Goal: Task Accomplishment & Management: Manage account settings

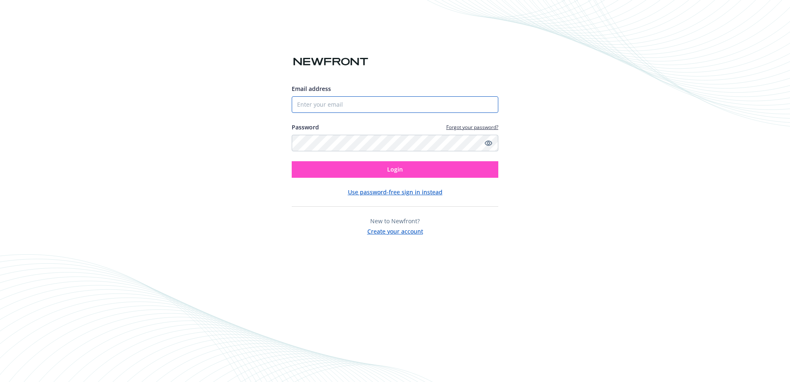
type input "3232469327"
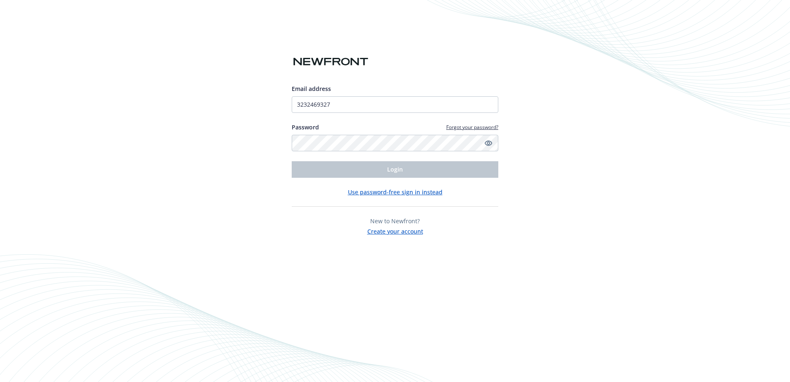
click at [382, 194] on button "Use password-free sign in instead" at bounding box center [395, 192] width 95 height 9
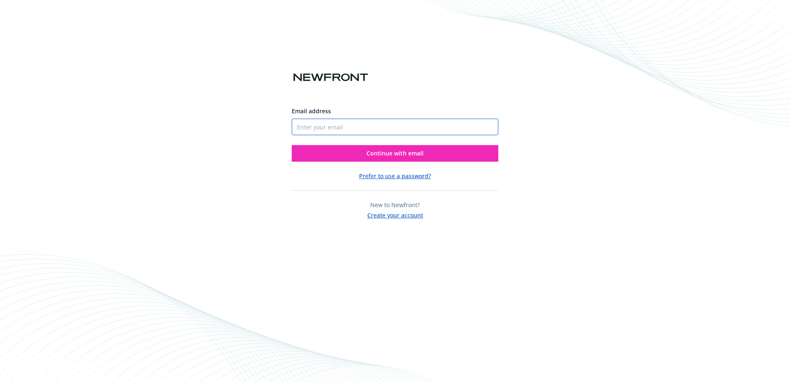
click at [309, 127] on input "Email address" at bounding box center [395, 127] width 207 height 17
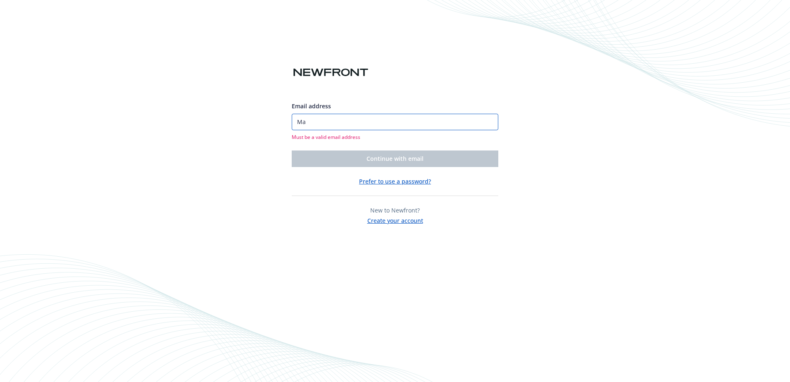
type input "M"
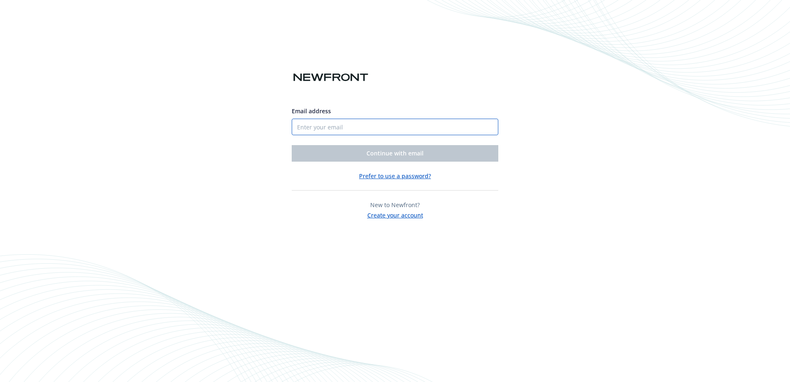
click at [321, 130] on input "Email address" at bounding box center [395, 127] width 207 height 17
type input "[EMAIL_ADDRESS][DOMAIN_NAME]"
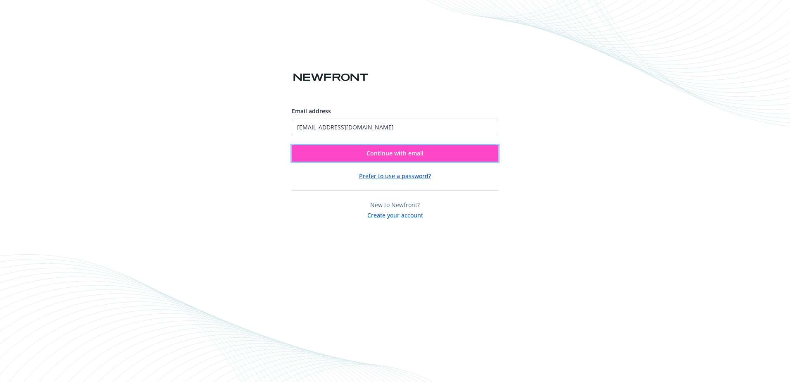
click at [404, 154] on span "Continue with email" at bounding box center [394, 153] width 57 height 8
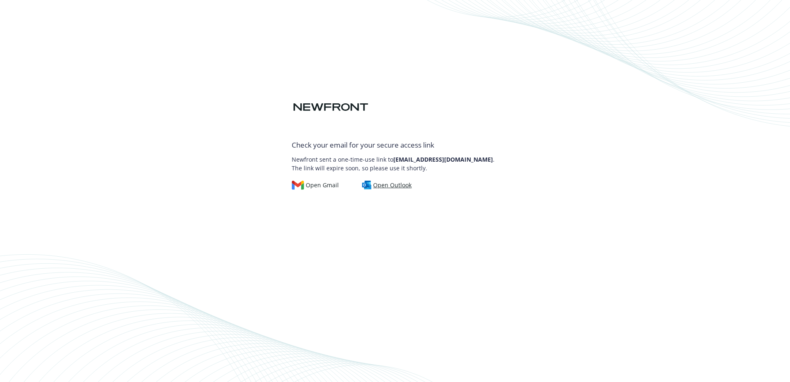
click at [380, 188] on div "Open Outlook" at bounding box center [387, 185] width 50 height 9
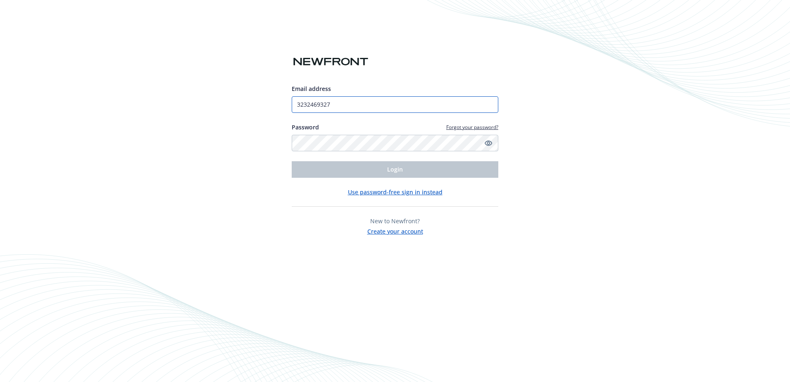
click at [336, 100] on input "3232469327" at bounding box center [395, 104] width 207 height 17
type input "3"
click at [312, 105] on input "Email address" at bounding box center [395, 104] width 207 height 17
type input "[EMAIL_ADDRESS][DOMAIN_NAME]"
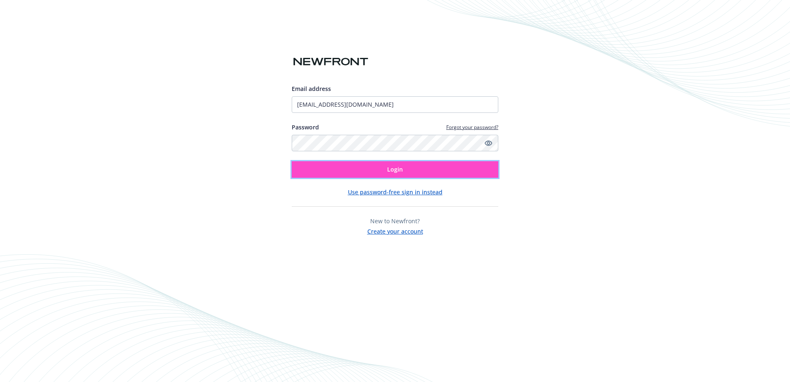
click at [400, 172] on span "Login" at bounding box center [395, 169] width 16 height 8
